Goal: Task Accomplishment & Management: Use online tool/utility

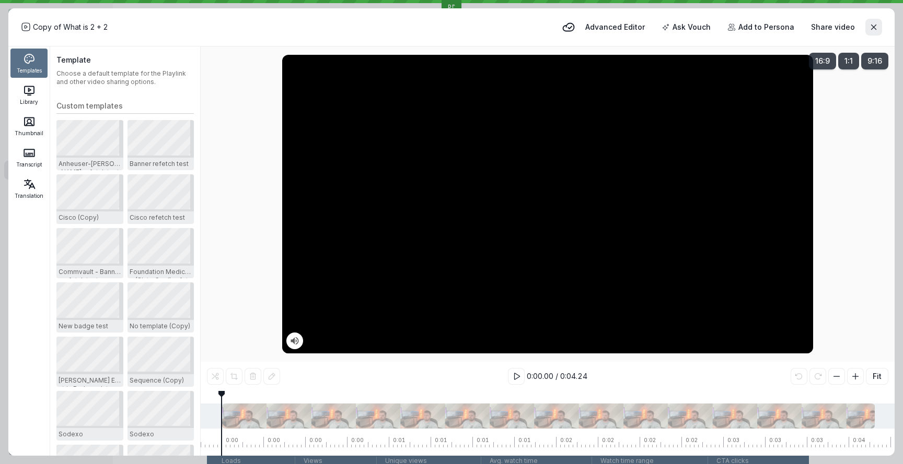
click at [31, 154] on icon at bounding box center [29, 155] width 7 height 2
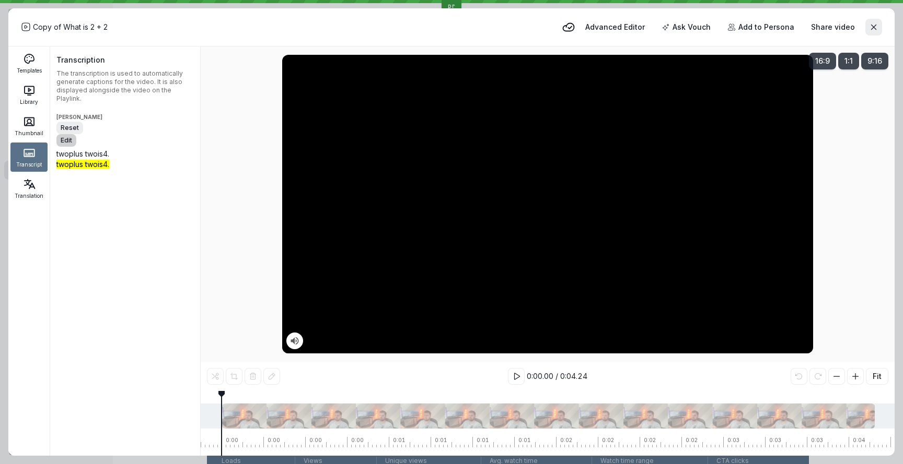
click at [72, 135] on span "Edit" at bounding box center [66, 140] width 11 height 10
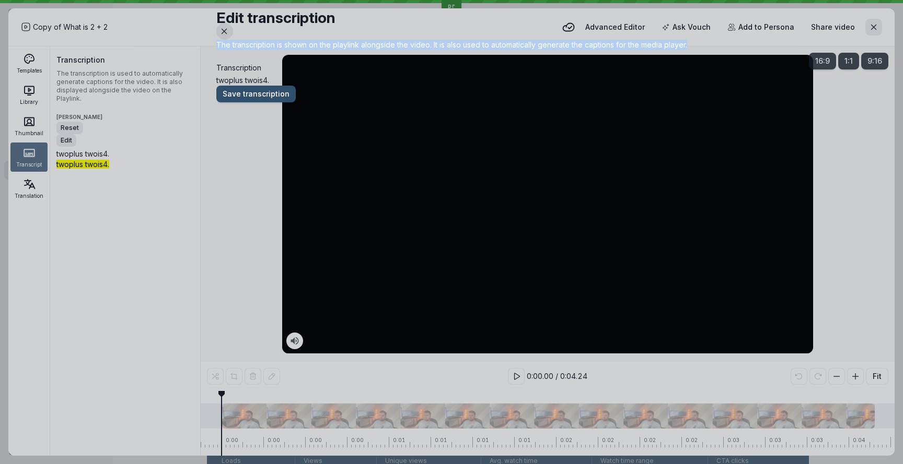
drag, startPoint x: 368, startPoint y: 84, endPoint x: 339, endPoint y: 65, distance: 35.1
click at [339, 50] on p "The transcription is shown on the playlink alongside the video. It is also used…" at bounding box center [451, 45] width 471 height 10
copy p "The transcription is shown on the playlink alongside the video. It is also used…"
click at [229, 29] on icon "Close modal" at bounding box center [224, 31] width 9 height 9
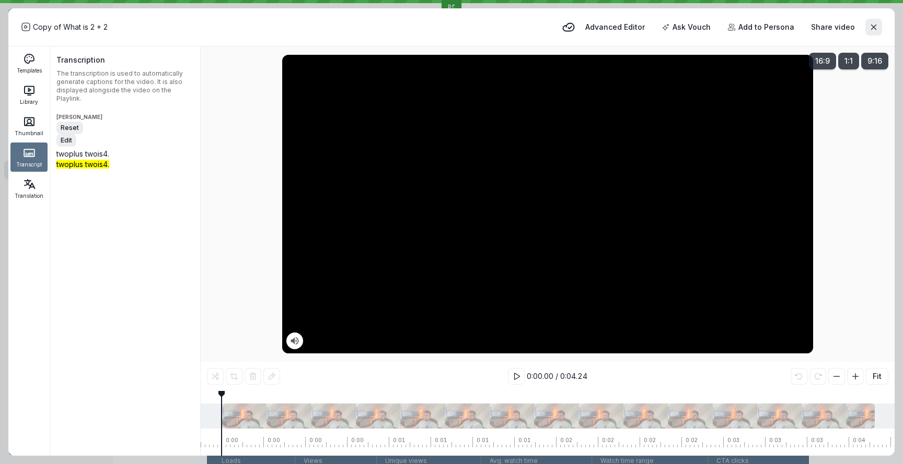
click at [27, 124] on icon at bounding box center [29, 121] width 13 height 13
